Goal: Task Accomplishment & Management: Use online tool/utility

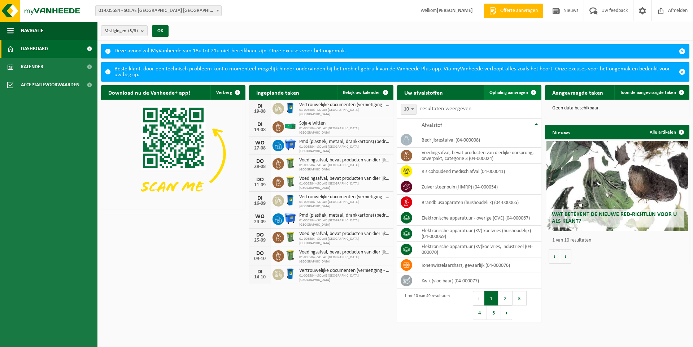
click at [511, 91] on span "Ophaling aanvragen" at bounding box center [508, 92] width 39 height 5
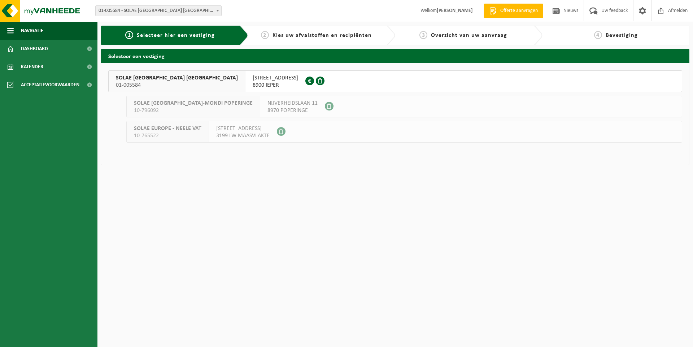
click at [166, 82] on div "SOLAE BELGIUM NV 01-005584" at bounding box center [177, 81] width 137 height 21
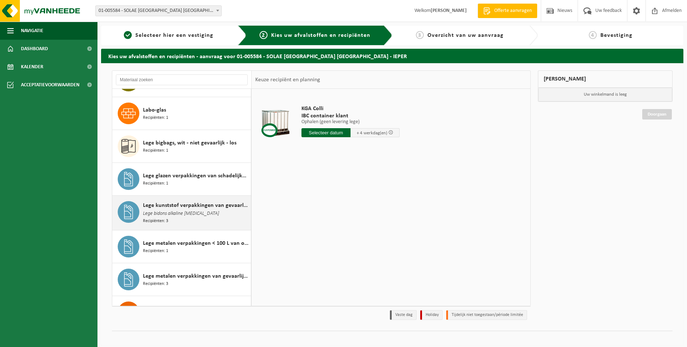
scroll to position [686, 0]
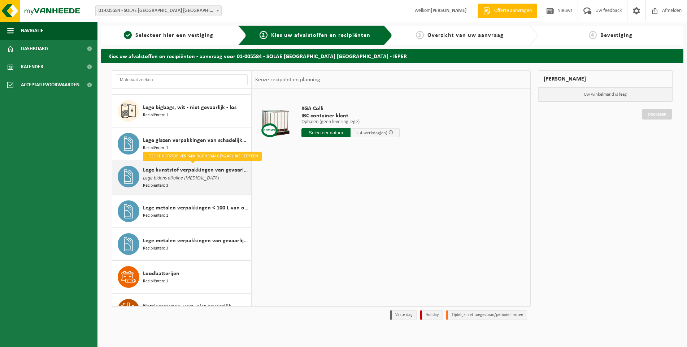
click at [214, 167] on span "Lege kunststof verpakkingen van gevaarlijke stoffen" at bounding box center [196, 170] width 106 height 9
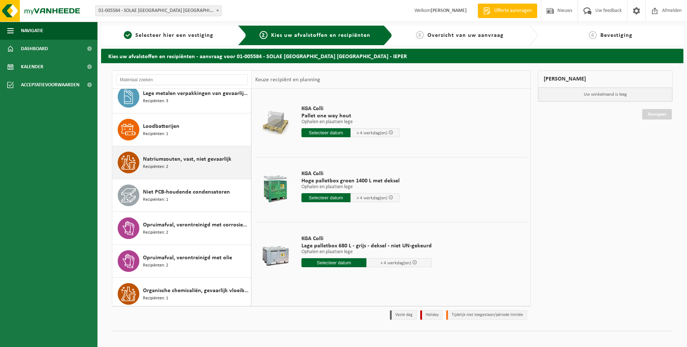
scroll to position [864, 0]
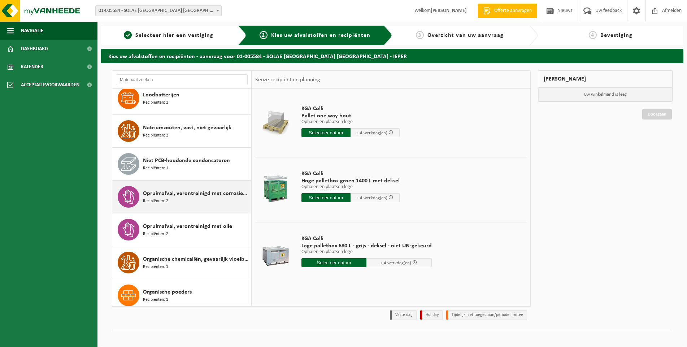
click at [194, 191] on span "Opruimafval, verontreinigd met corrosieve producten" at bounding box center [196, 193] width 106 height 9
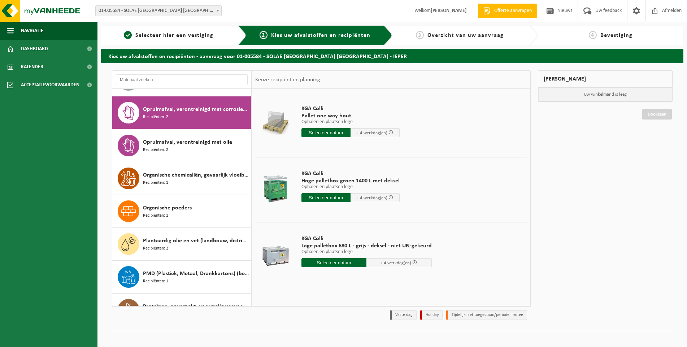
scroll to position [954, 0]
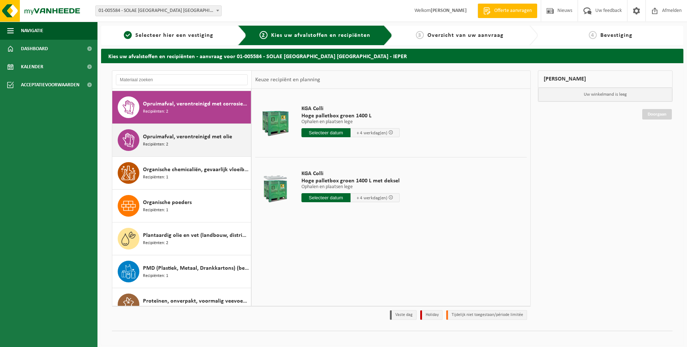
click at [188, 134] on span "Opruimafval, verontreinigd met olie" at bounding box center [187, 136] width 89 height 9
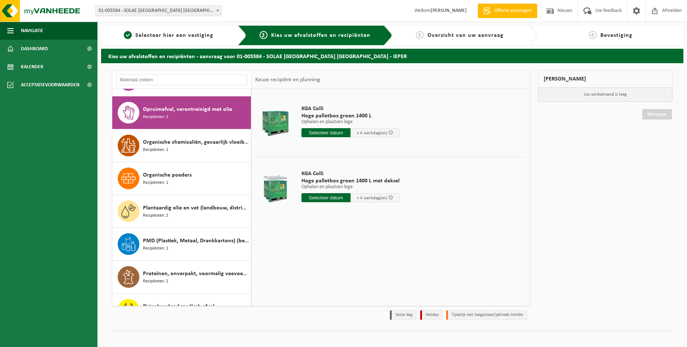
scroll to position [987, 0]
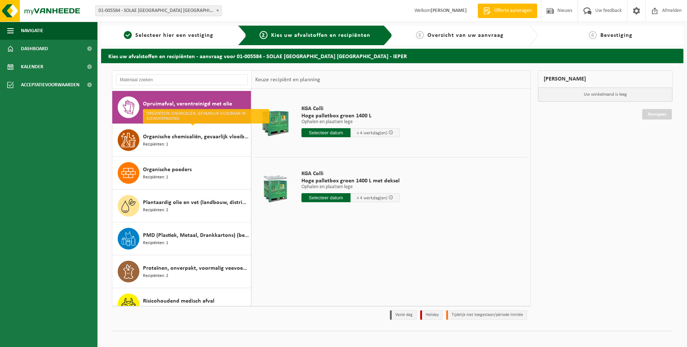
click at [188, 134] on span "Organische chemicaliën, gevaarlijk vloeibaar in kleinverpakking" at bounding box center [196, 136] width 106 height 9
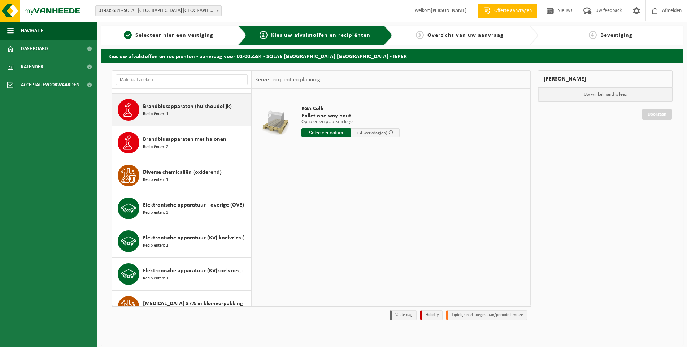
scroll to position [108, 0]
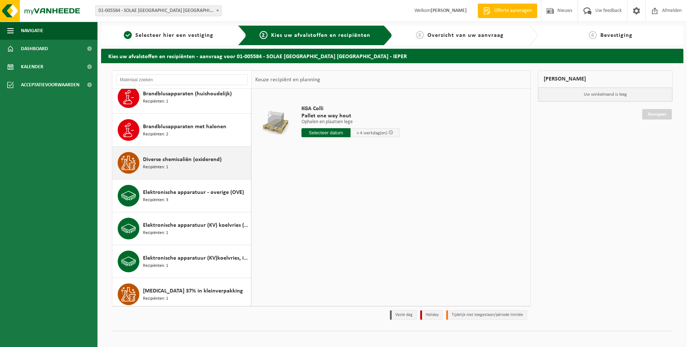
click at [184, 158] on span "Diverse chemicaliën (oxiderend)" at bounding box center [182, 159] width 79 height 9
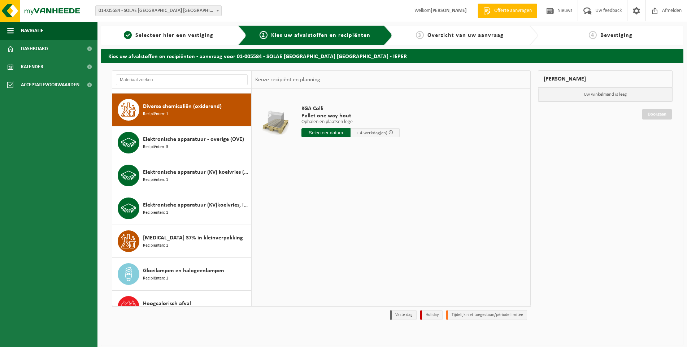
scroll to position [165, 0]
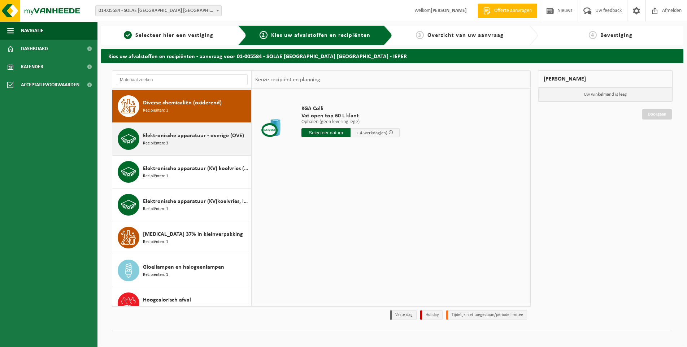
click at [226, 132] on span "Elektronische apparatuur - overige (OVE)" at bounding box center [193, 135] width 101 height 9
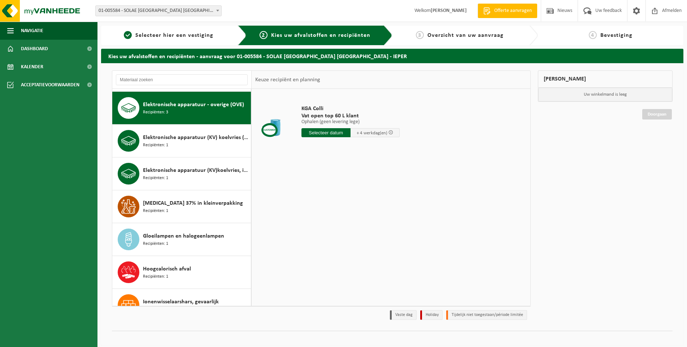
scroll to position [198, 0]
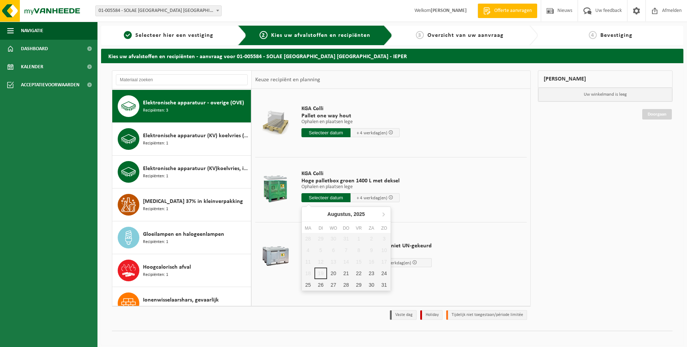
click at [324, 195] on input "text" at bounding box center [325, 197] width 49 height 9
click at [331, 273] on div "20" at bounding box center [333, 273] width 13 height 12
type input "Van 2025-08-20"
type input "2025-08-20"
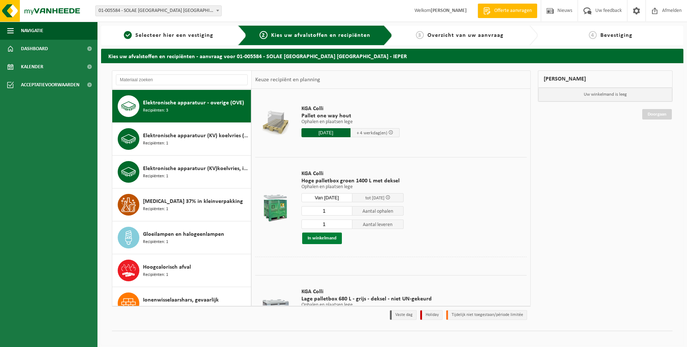
click at [324, 239] on button "In winkelmand" at bounding box center [322, 238] width 40 height 12
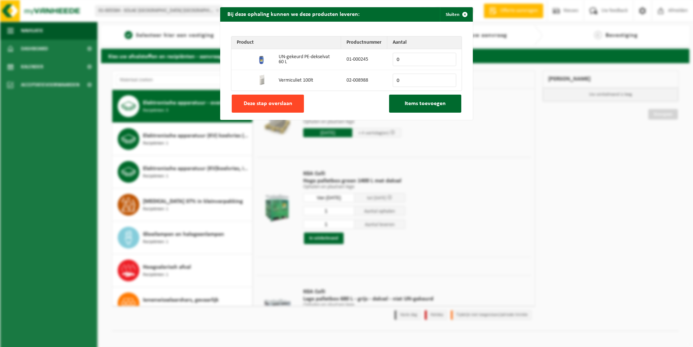
click at [245, 101] on span "Deze stap overslaan" at bounding box center [268, 104] width 49 height 6
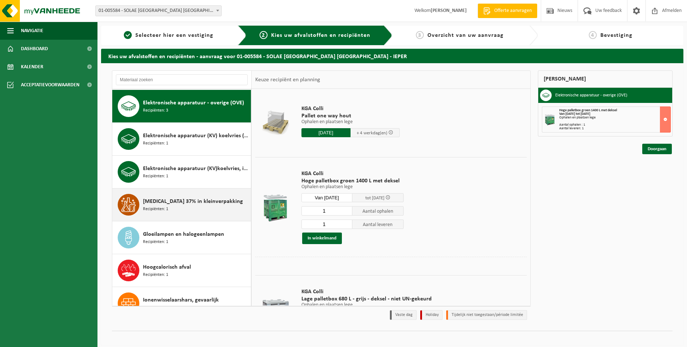
click at [199, 197] on span "Formaldehyde 37% in kleinverpakking" at bounding box center [193, 201] width 100 height 9
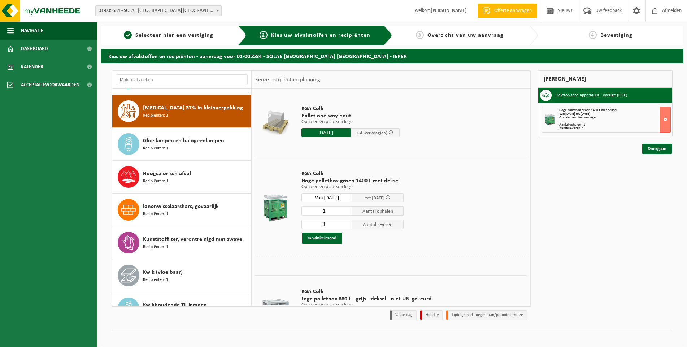
scroll to position [296, 0]
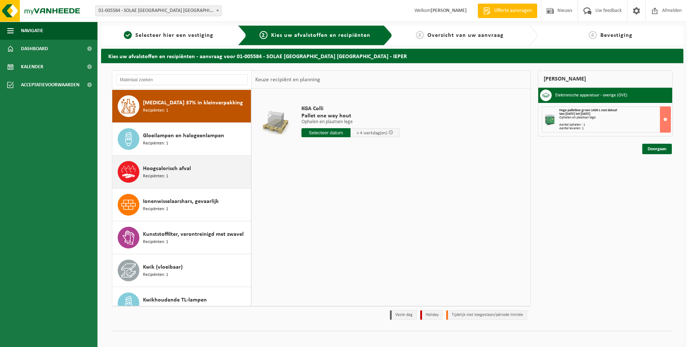
click at [212, 173] on div "Hoogcalorisch afval Recipiënten: 1" at bounding box center [196, 172] width 106 height 22
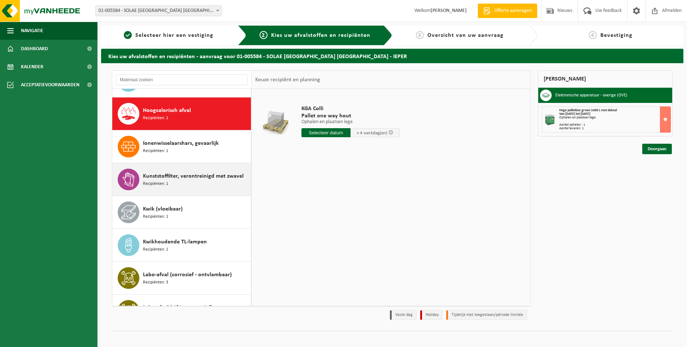
scroll to position [362, 0]
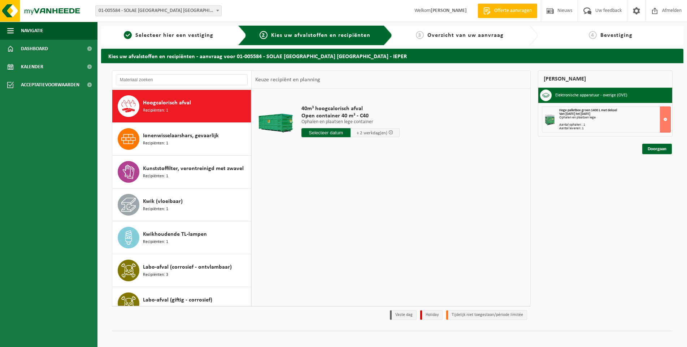
click at [316, 134] on input "text" at bounding box center [325, 132] width 49 height 9
click at [332, 210] on div "20" at bounding box center [333, 208] width 13 height 12
type input "Van 2025-08-20"
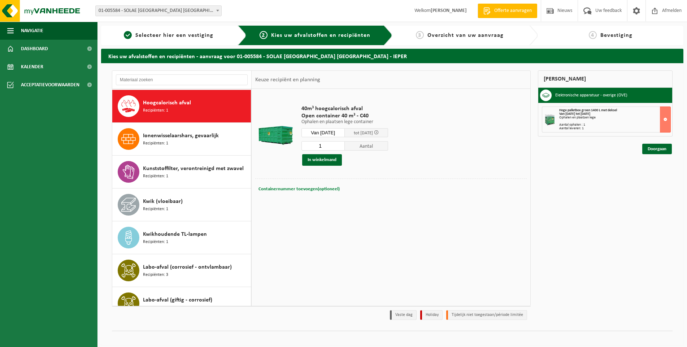
click at [307, 188] on span "Containernummer toevoegen(optioneel)" at bounding box center [298, 189] width 81 height 5
type input "C40-472"
click at [328, 156] on button "In winkelmand" at bounding box center [322, 160] width 40 height 12
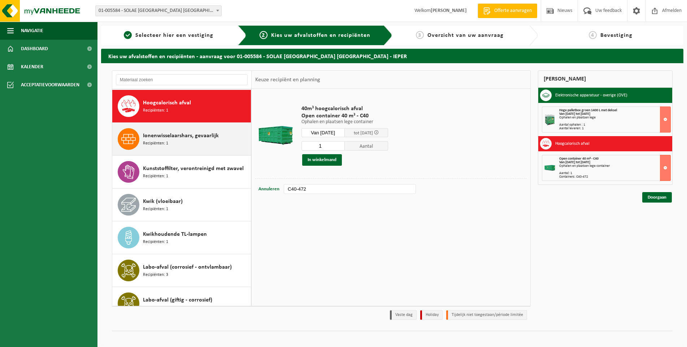
click at [217, 133] on span "Ionenwisselaarshars, gevaarlijk" at bounding box center [181, 135] width 76 height 9
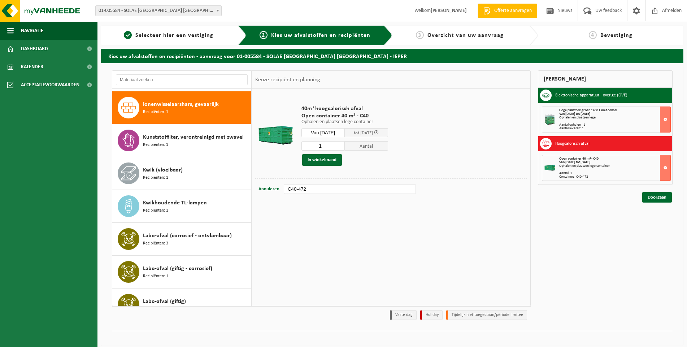
scroll to position [395, 0]
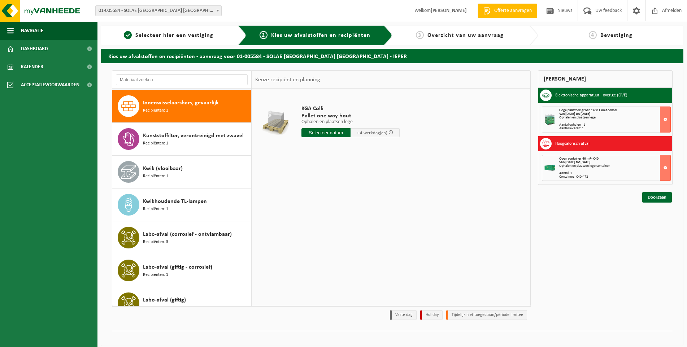
click at [217, 133] on span "Kunststoffilter, verontreinigd met zwavel" at bounding box center [193, 135] width 101 height 9
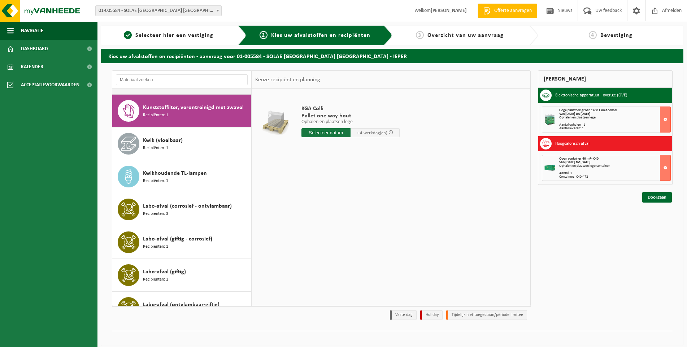
scroll to position [428, 0]
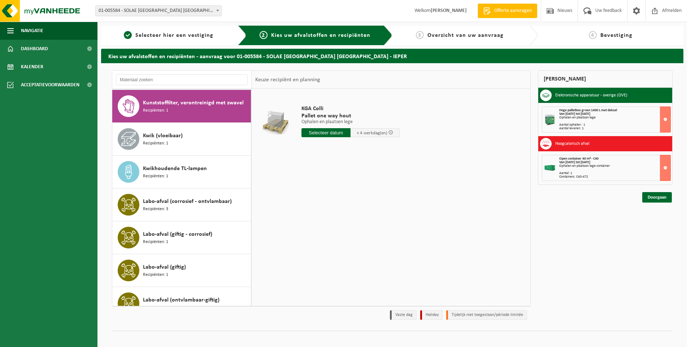
click at [217, 133] on div "Kwik (vloeibaar) Recipiënten: 1" at bounding box center [196, 139] width 106 height 22
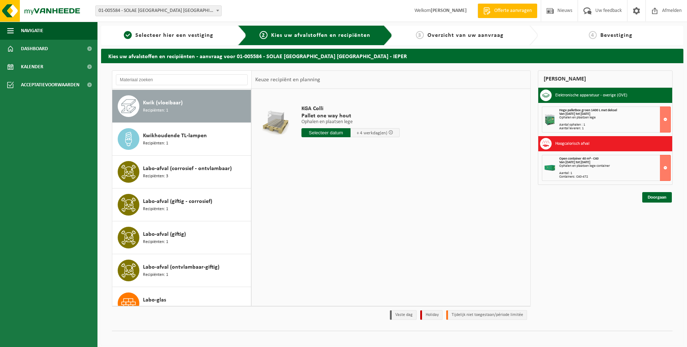
click at [217, 133] on div "Kwikhoudende TL-lampen Recipiënten: 1" at bounding box center [196, 139] width 106 height 22
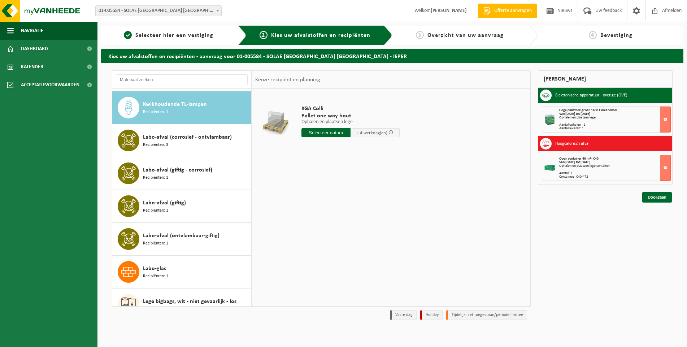
scroll to position [493, 0]
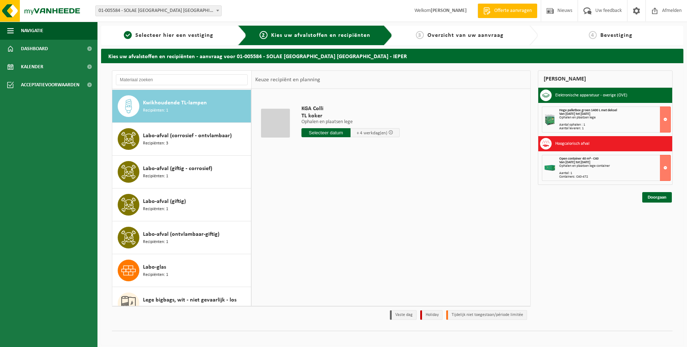
click at [217, 133] on span "Labo-afval (corrosief - ontvlambaar)" at bounding box center [187, 135] width 89 height 9
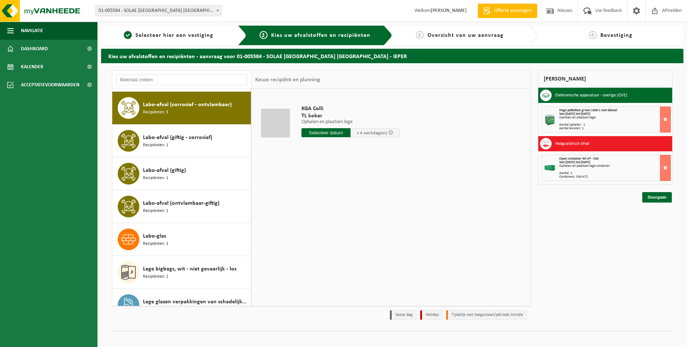
scroll to position [526, 0]
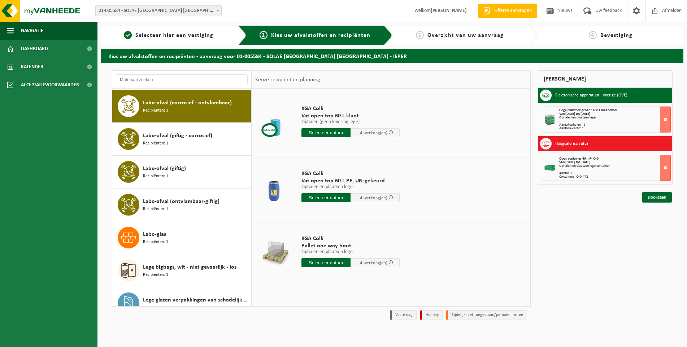
click at [217, 133] on div "Labo-afval (giftig - corrosief) Recipiënten: 1" at bounding box center [196, 139] width 106 height 22
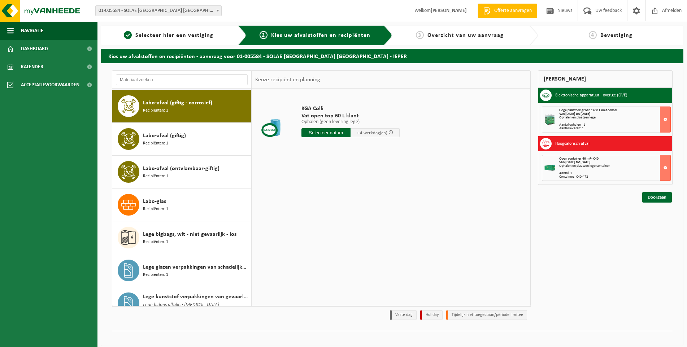
click at [217, 133] on div "Labo-afval (giftig) Recipiënten: 1" at bounding box center [196, 139] width 106 height 22
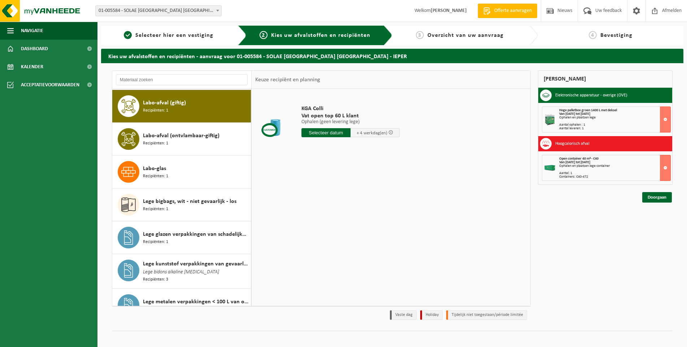
click at [217, 133] on span "Labo-afval (ontvlambaar-giftig)" at bounding box center [181, 135] width 77 height 9
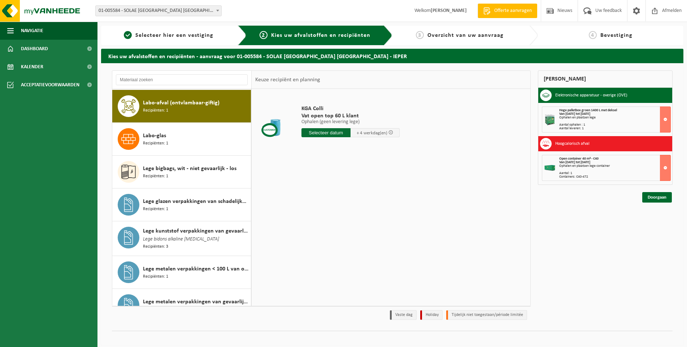
click at [217, 133] on div "Labo-glas Recipiënten: 1" at bounding box center [196, 139] width 106 height 22
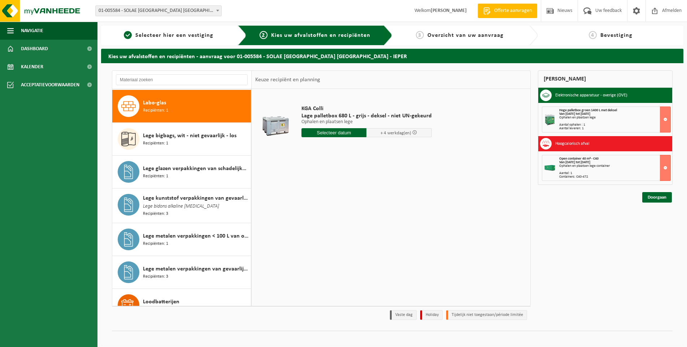
click at [217, 133] on span "Lege bigbags, wit - niet gevaarlijk - los" at bounding box center [189, 135] width 93 height 9
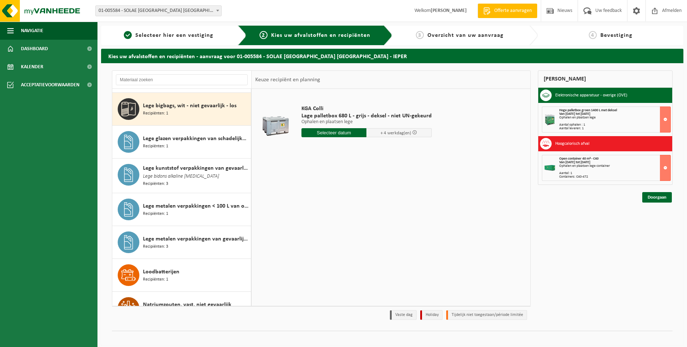
scroll to position [690, 0]
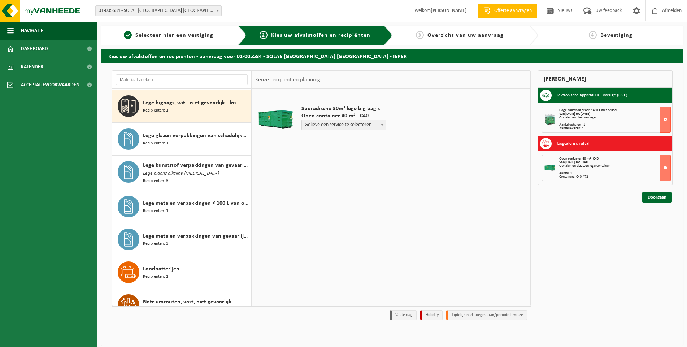
click at [217, 133] on span "Lege glazen verpakkingen van schadelijke stoffen" at bounding box center [196, 135] width 106 height 9
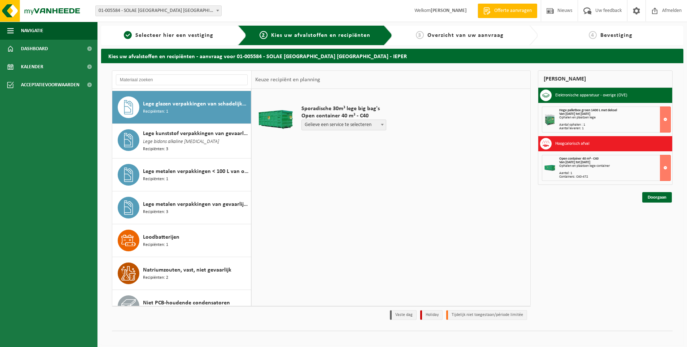
scroll to position [723, 0]
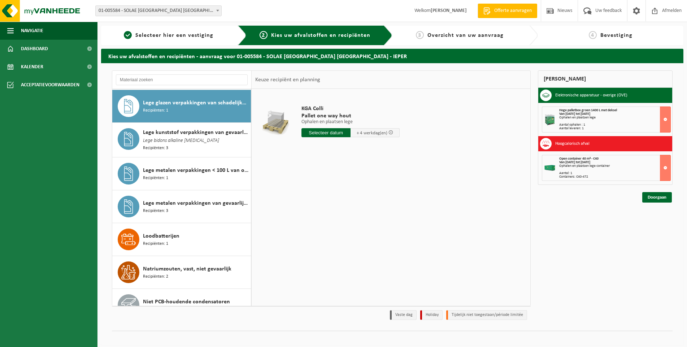
click at [217, 133] on span "Lege kunststof verpakkingen van gevaarlijke stoffen" at bounding box center [196, 132] width 106 height 9
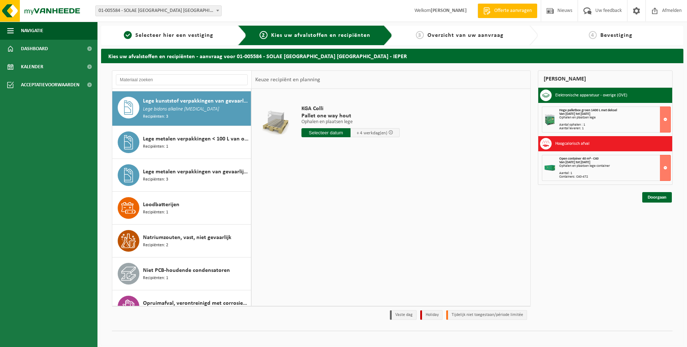
scroll to position [756, 0]
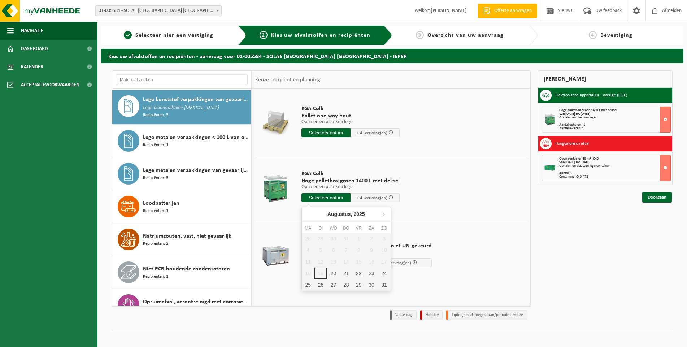
click at [329, 197] on input "text" at bounding box center [325, 197] width 49 height 9
click at [335, 275] on div "20" at bounding box center [333, 273] width 13 height 12
type input "Van 2025-08-20"
type input "2025-08-20"
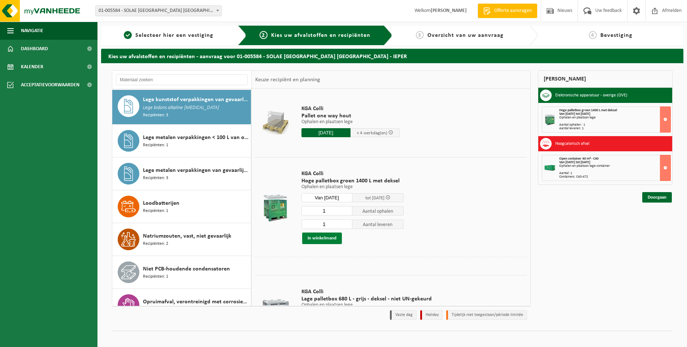
click at [314, 234] on button "In winkelmand" at bounding box center [322, 238] width 40 height 12
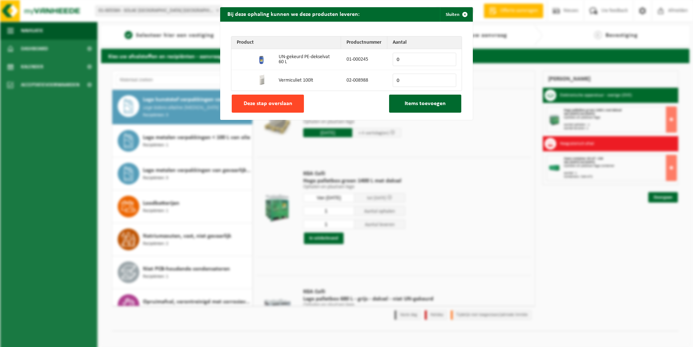
click at [283, 101] on span "Deze stap overslaan" at bounding box center [268, 104] width 49 height 6
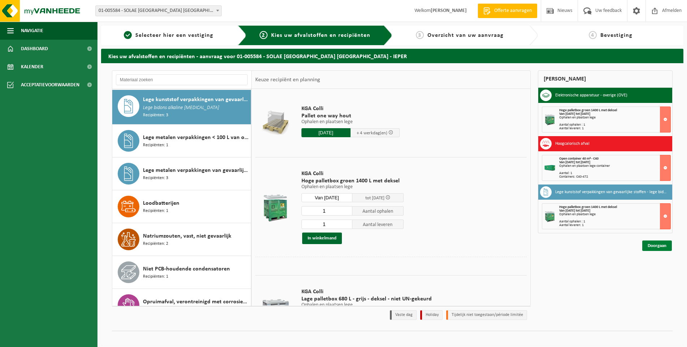
click at [657, 247] on link "Doorgaan" at bounding box center [657, 245] width 30 height 10
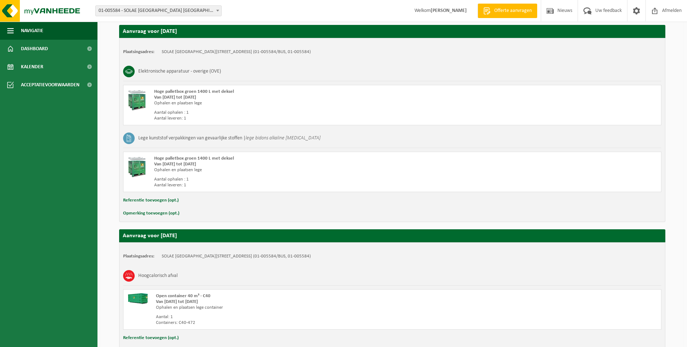
scroll to position [173, 0]
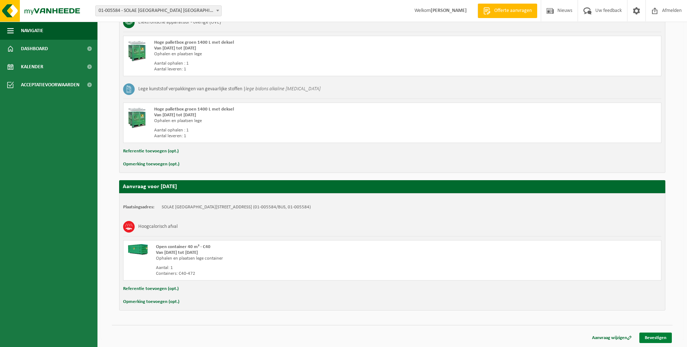
click at [649, 336] on link "Bevestigen" at bounding box center [655, 337] width 32 height 10
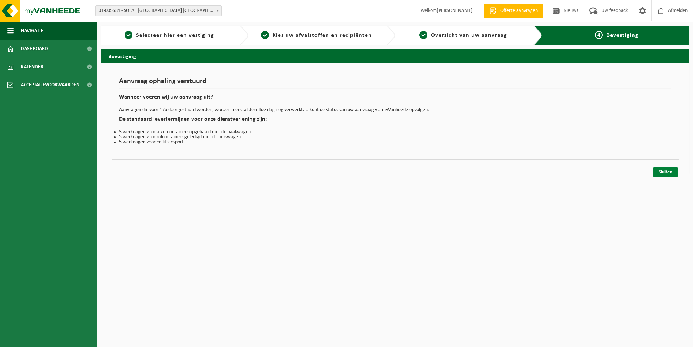
click at [665, 170] on link "Sluiten" at bounding box center [665, 172] width 25 height 10
